Goal: Complete application form: Complete application form

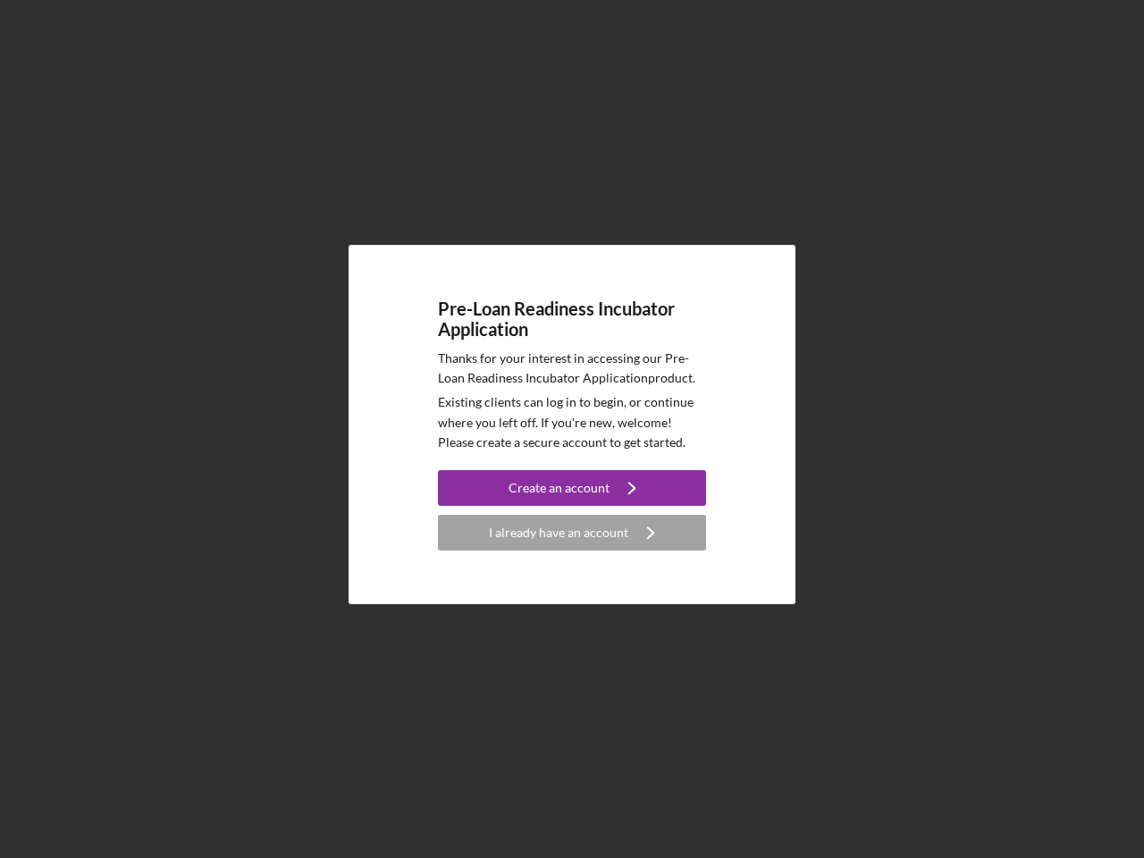
click at [572, 429] on p "Existing clients can log in to begin, or continue where you left off. If you're…" at bounding box center [572, 422] width 268 height 60
click at [572, 488] on div "Create an account" at bounding box center [558, 488] width 101 height 36
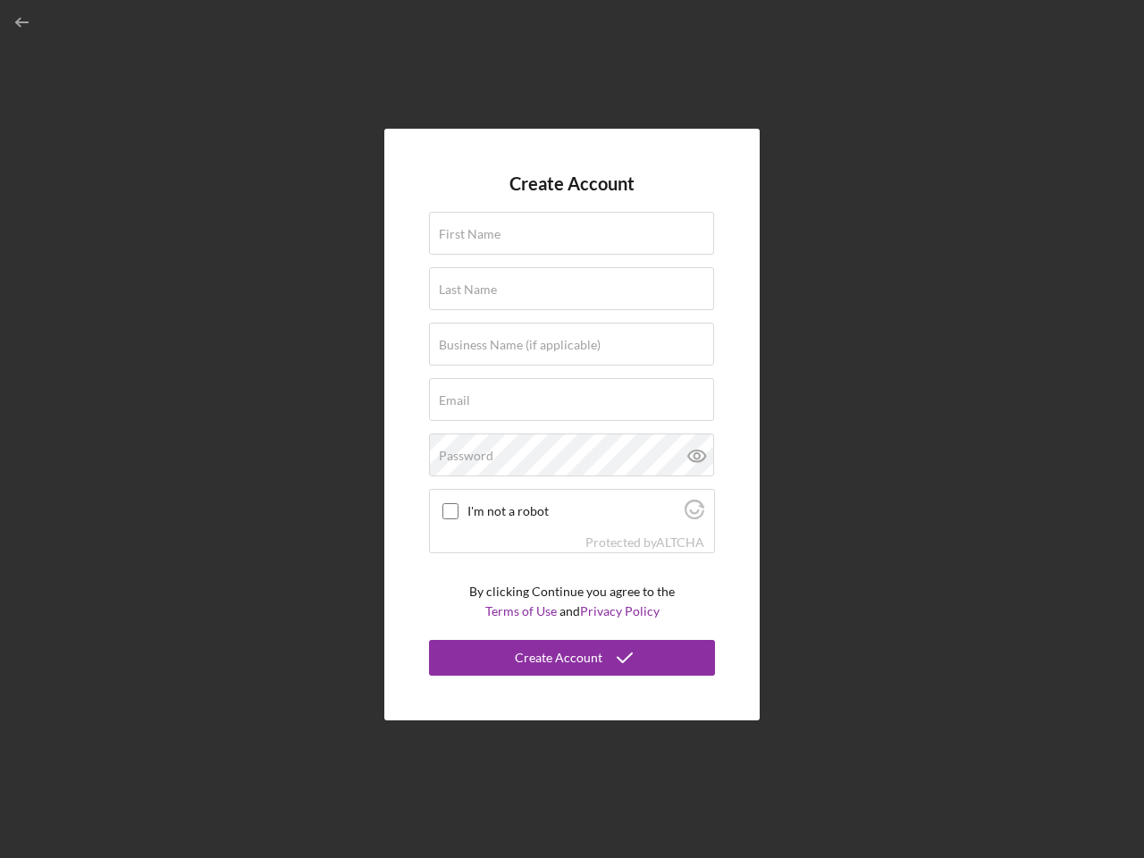
click at [572, 533] on div "Protected by [PERSON_NAME]" at bounding box center [572, 543] width 284 height 20
